Goal: Transaction & Acquisition: Obtain resource

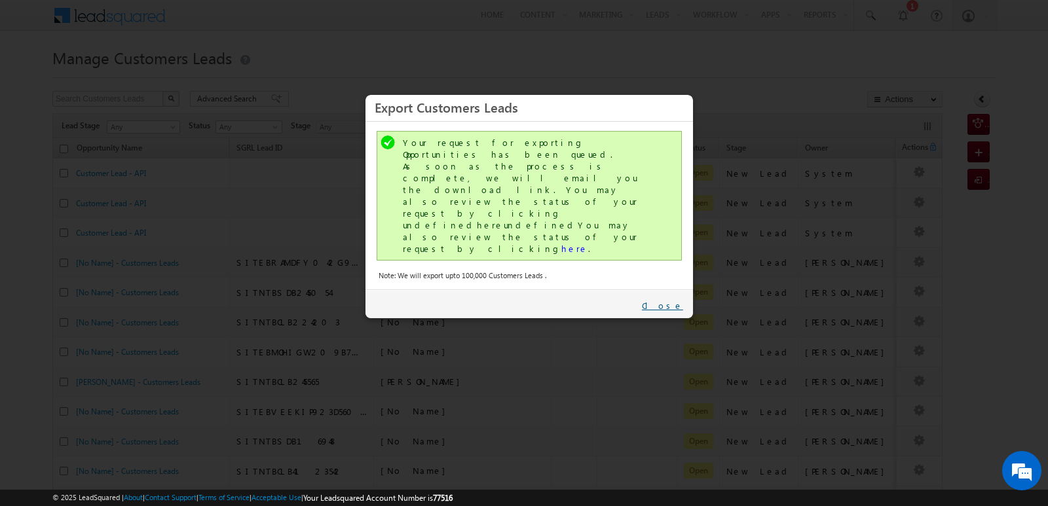
click at [676, 300] on link "Close" at bounding box center [662, 306] width 41 height 12
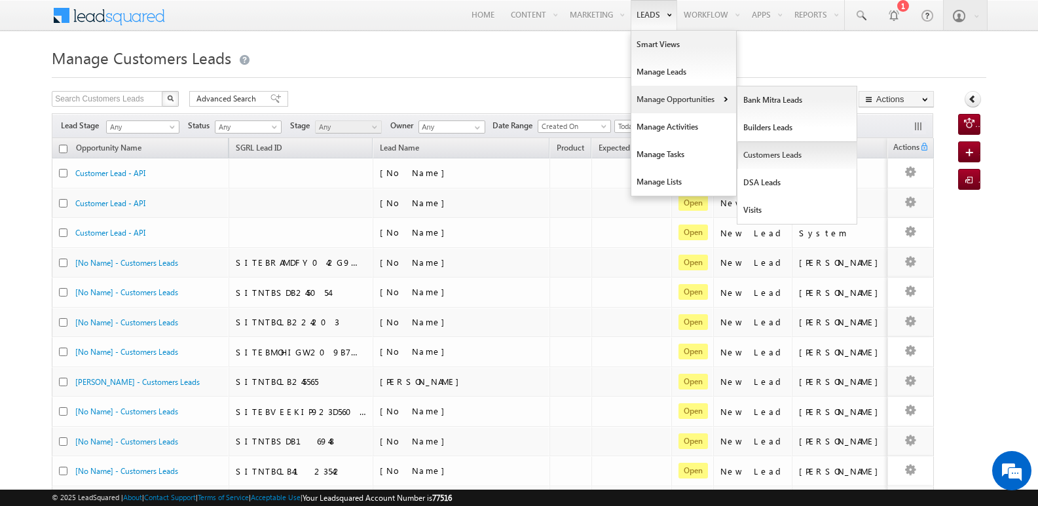
click at [777, 159] on link "Customers Leads" at bounding box center [797, 155] width 120 height 28
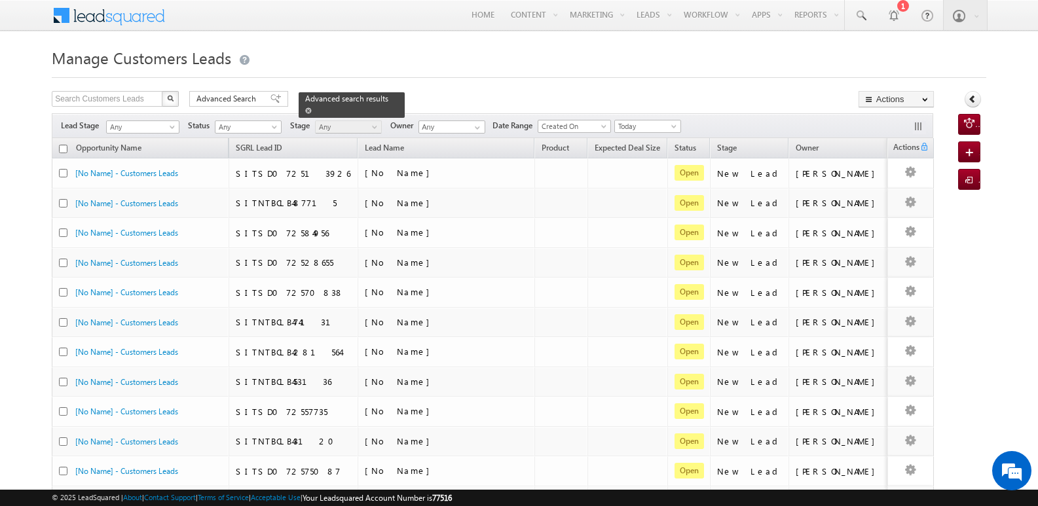
click at [382, 101] on div "Advanced search results" at bounding box center [352, 105] width 106 height 26
click at [312, 107] on span at bounding box center [308, 110] width 7 height 7
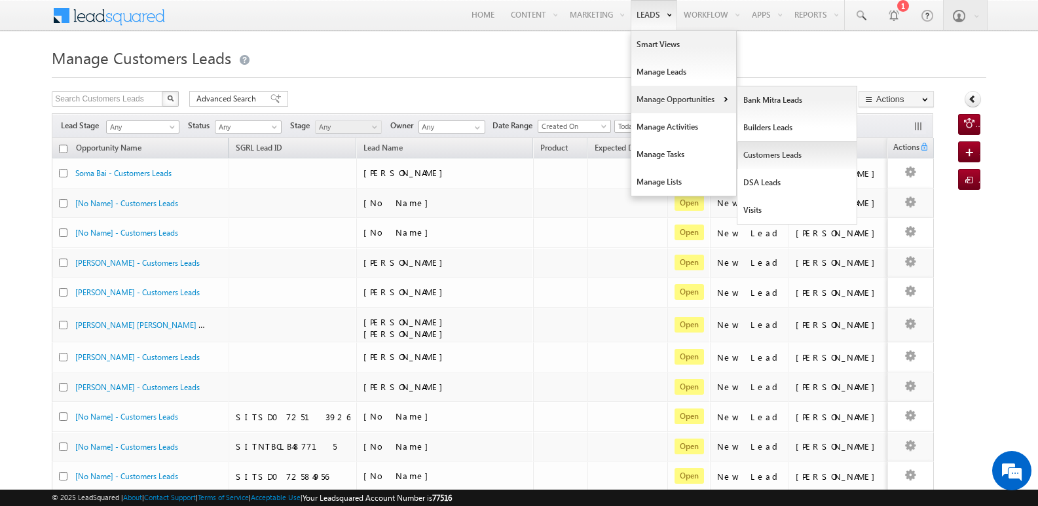
click at [769, 158] on link "Customers Leads" at bounding box center [797, 155] width 120 height 28
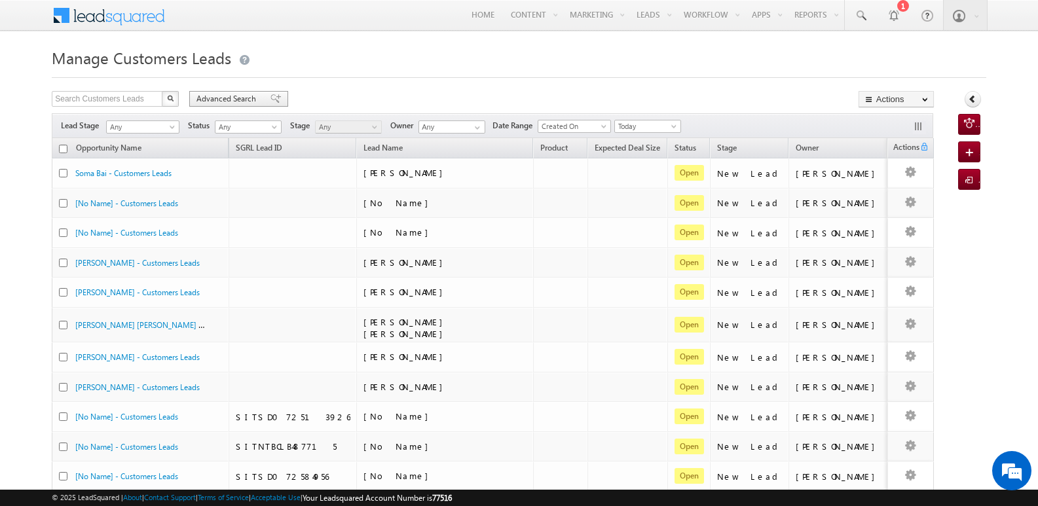
click at [270, 95] on span at bounding box center [275, 98] width 10 height 9
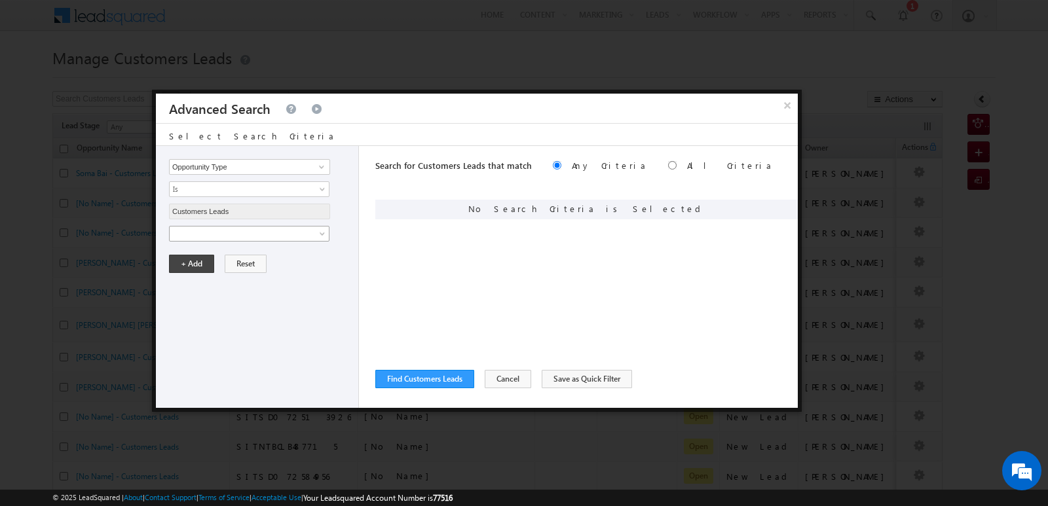
click at [305, 238] on span at bounding box center [241, 234] width 142 height 12
click at [280, 257] on span "Is" at bounding box center [241, 256] width 142 height 12
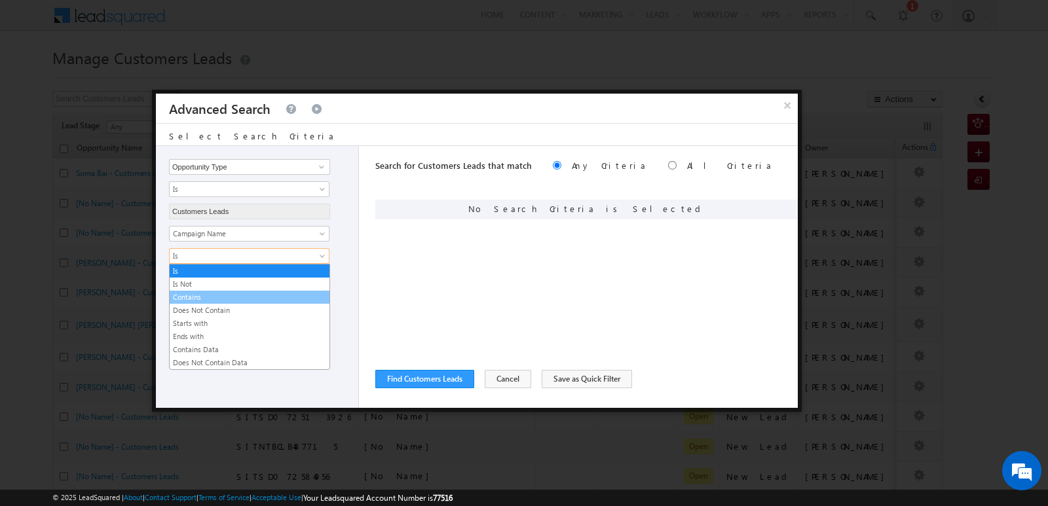
click at [201, 295] on link "Contains" at bounding box center [250, 297] width 160 height 12
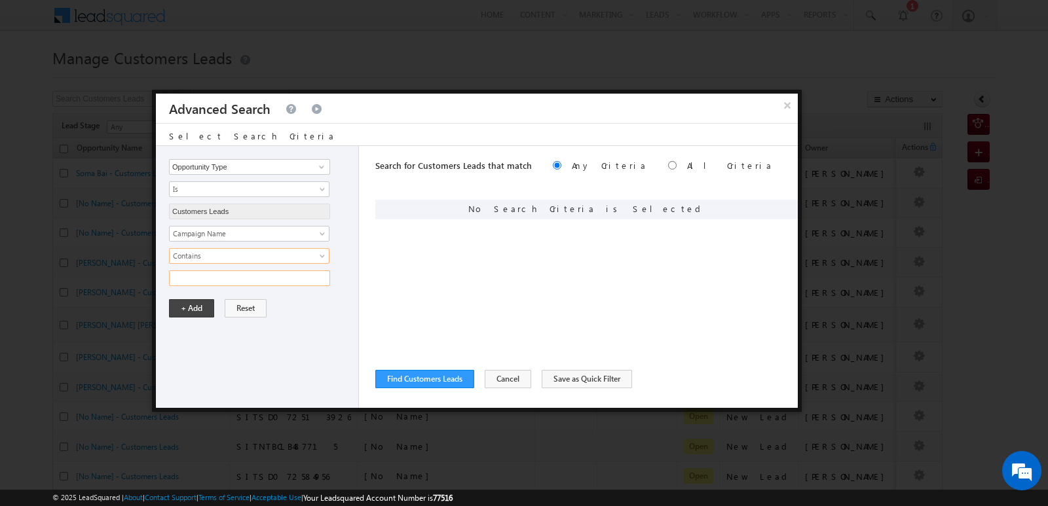
click at [207, 283] on input "text" at bounding box center [249, 278] width 161 height 16
type input "[DATE]"
click at [197, 306] on button "+ Add" at bounding box center [191, 308] width 45 height 18
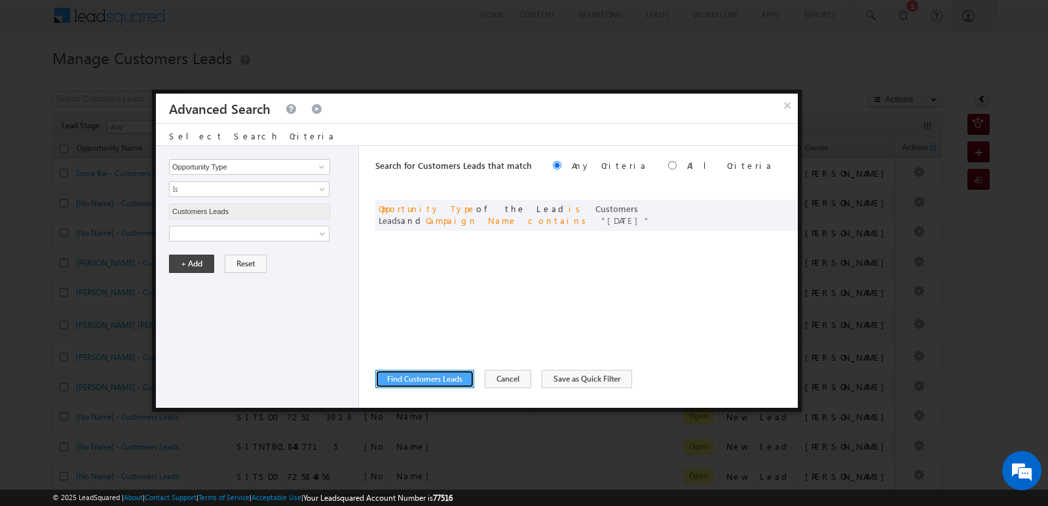
click at [426, 386] on button "Find Customers Leads" at bounding box center [424, 379] width 99 height 18
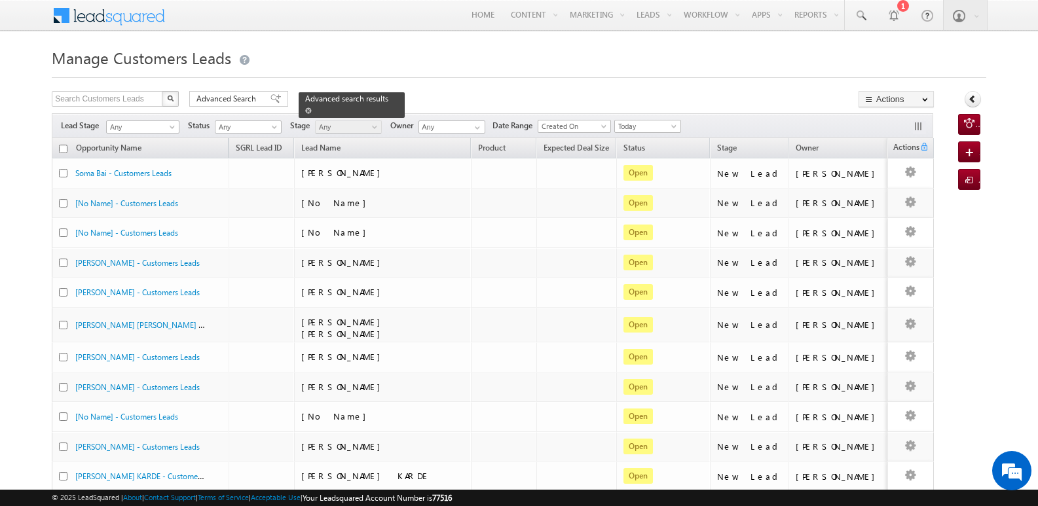
click at [312, 107] on span at bounding box center [308, 110] width 7 height 7
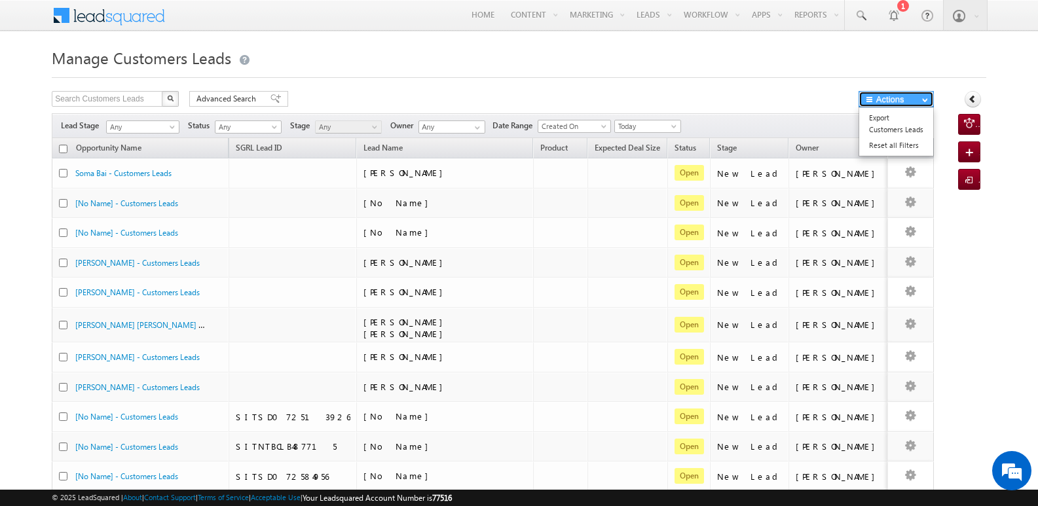
click at [916, 101] on button "Actions" at bounding box center [895, 99] width 75 height 16
click at [874, 119] on link "Export Customers Leads" at bounding box center [896, 124] width 74 height 28
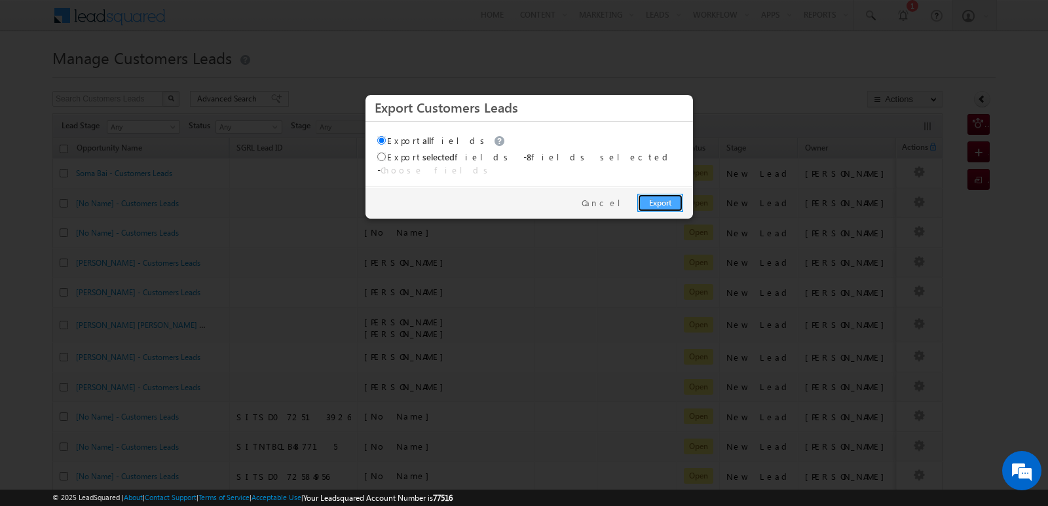
click at [664, 194] on link "Export" at bounding box center [660, 203] width 46 height 18
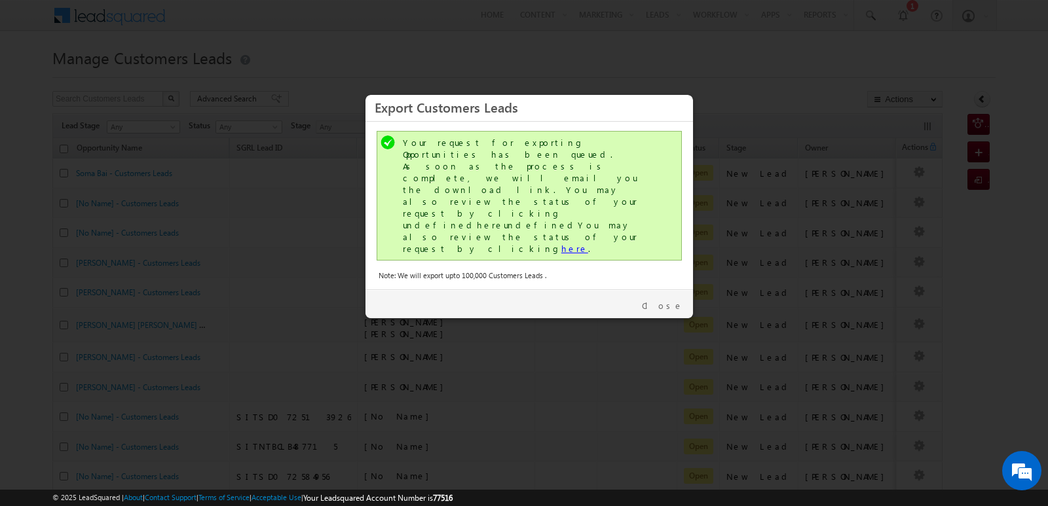
click at [561, 243] on link "here" at bounding box center [574, 248] width 27 height 11
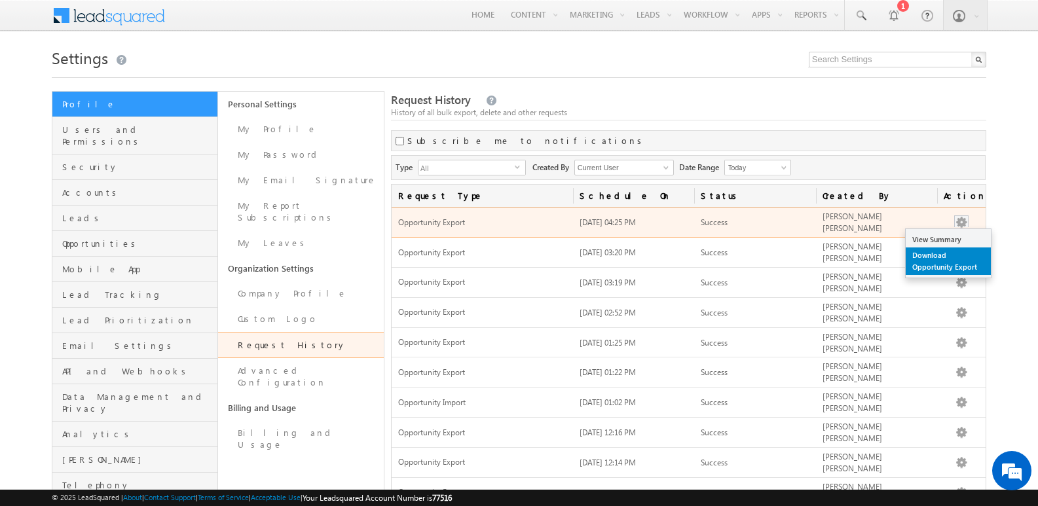
click at [941, 259] on link "Download Opportunity Export" at bounding box center [948, 262] width 85 height 28
